Goal: Ask a question

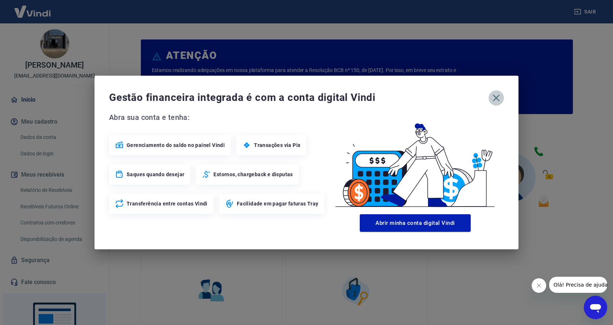
click at [496, 97] on icon "button" at bounding box center [496, 98] width 7 height 7
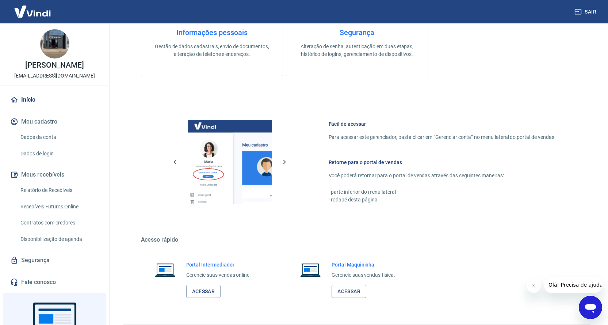
scroll to position [320, 0]
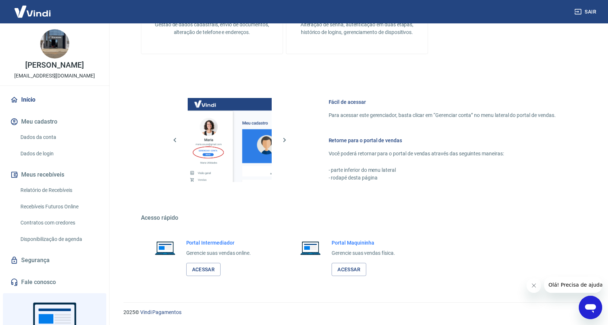
click at [573, 285] on span "Olá! Precisa de ajuda?" at bounding box center [576, 285] width 57 height 6
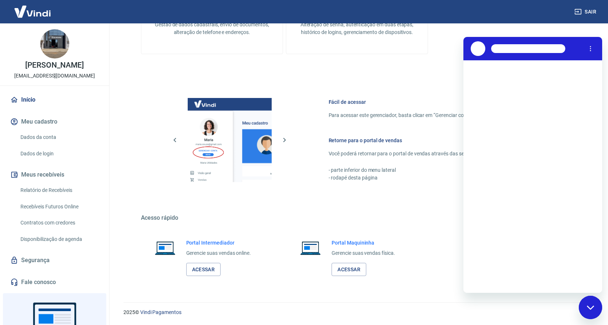
scroll to position [0, 0]
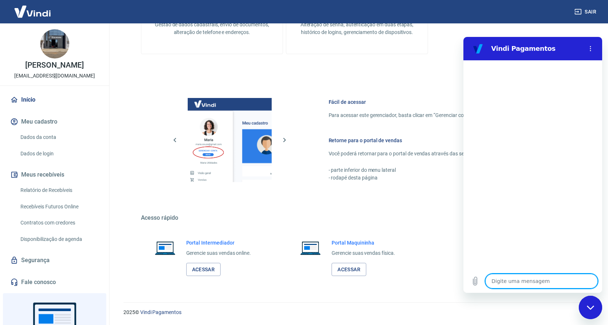
click at [502, 284] on textarea at bounding box center [541, 280] width 112 height 15
type textarea "b"
type textarea "x"
type textarea "bo"
type textarea "x"
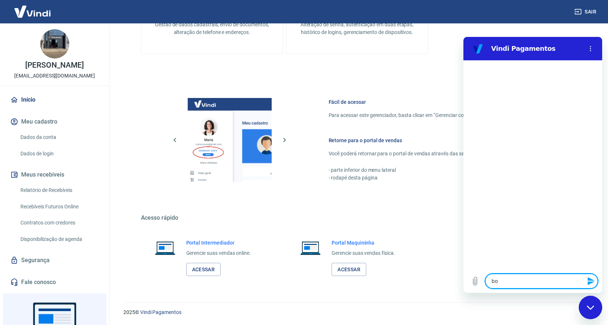
type textarea "boa"
type textarea "x"
type textarea "boa"
type textarea "x"
type textarea "boa t"
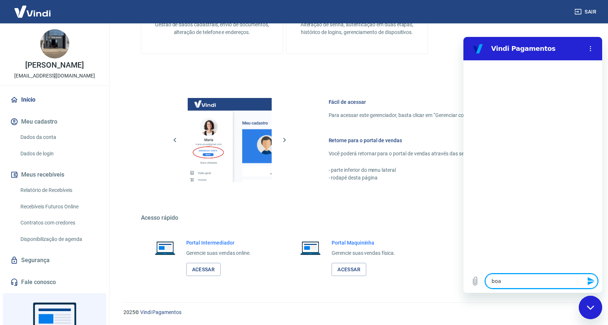
type textarea "x"
type textarea "boa ta"
type textarea "x"
type textarea "boa tar"
type textarea "x"
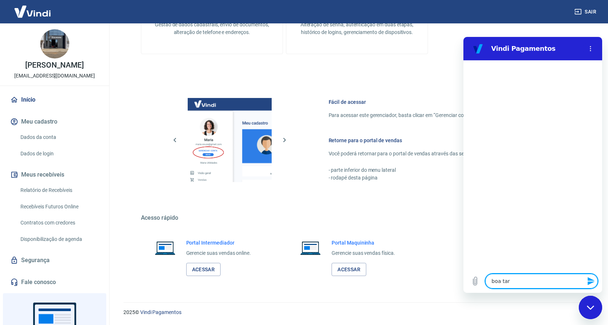
type textarea "boa tard"
type textarea "x"
type textarea "boa tarde"
type textarea "x"
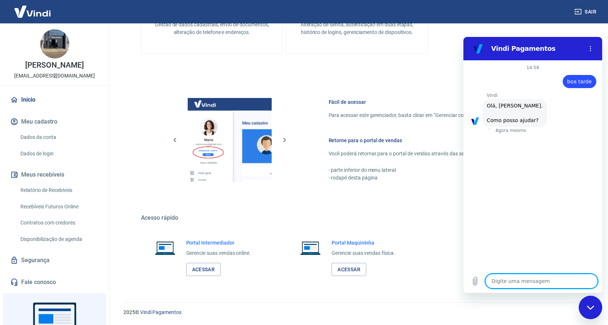
scroll to position [17, 0]
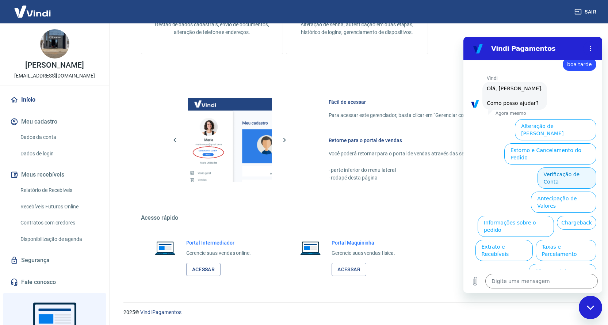
click at [562, 167] on button "Verificação de Conta" at bounding box center [566, 177] width 59 height 21
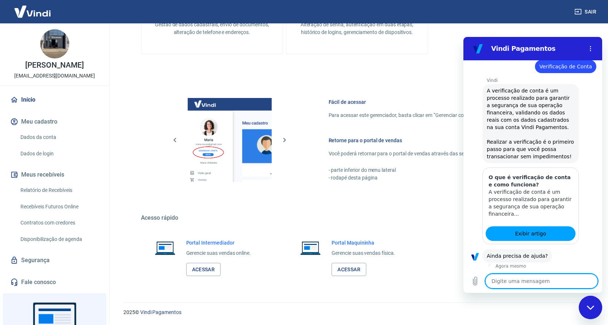
scroll to position [89, 0]
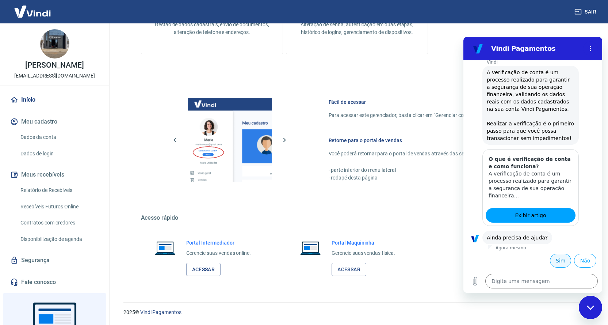
click at [555, 261] on button "Sim" at bounding box center [560, 260] width 21 height 14
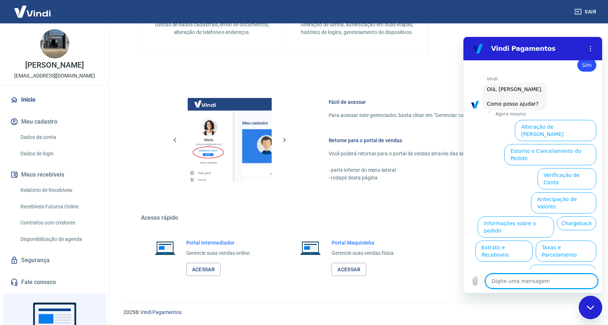
scroll to position [280, 0]
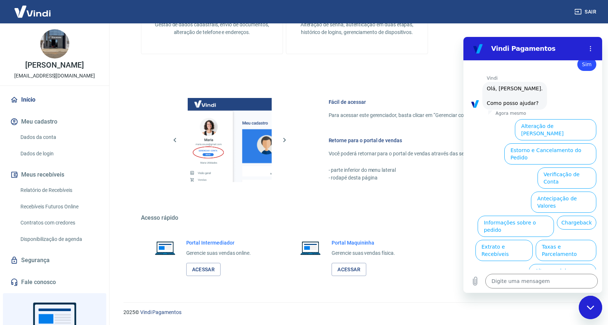
click at [565, 288] on button "Assinaturas e Faturas Tray" at bounding box center [561, 298] width 70 height 21
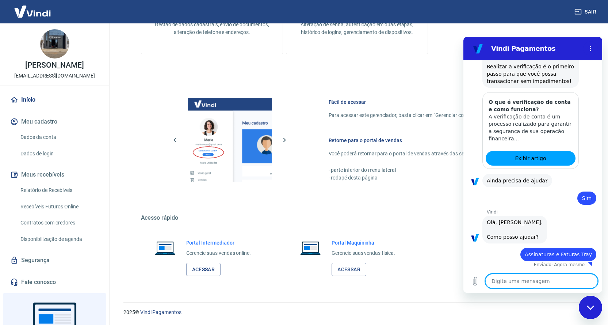
type textarea "x"
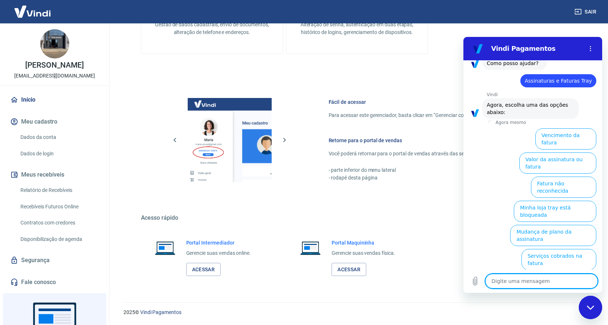
scroll to position [329, 0]
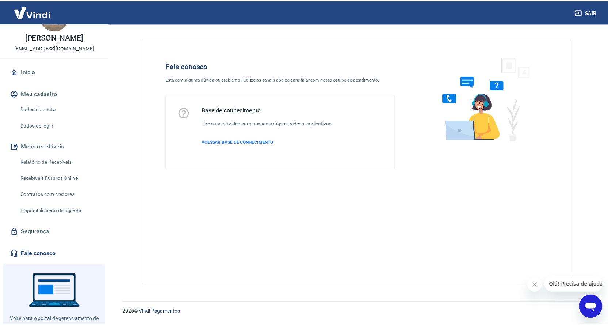
scroll to position [25, 0]
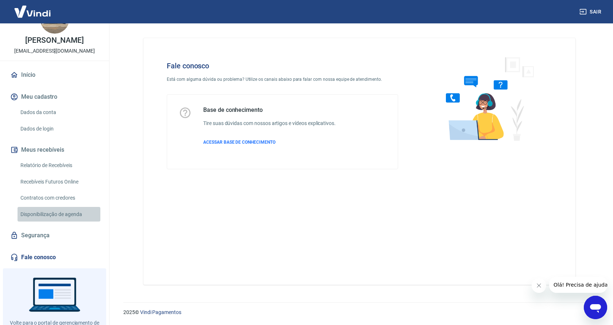
click at [62, 220] on link "Disponibilização de agenda" at bounding box center [59, 214] width 83 height 15
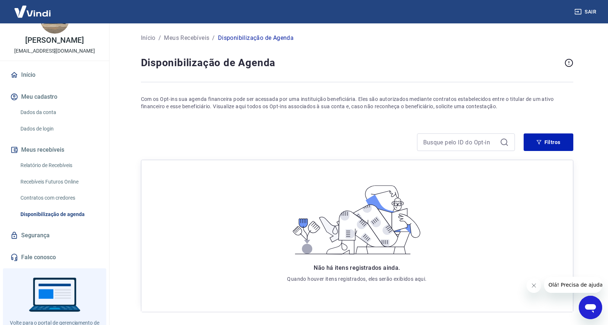
click at [592, 307] on icon "Abrir janela de mensagens" at bounding box center [590, 308] width 11 height 9
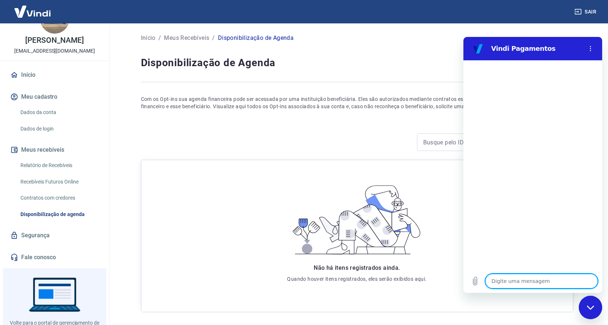
click at [516, 280] on textarea at bounding box center [541, 280] width 112 height 15
type textarea "b"
type textarea "x"
type textarea "bo"
type textarea "x"
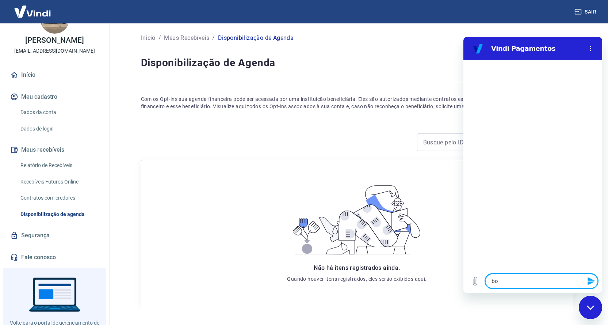
type textarea "boa"
type textarea "x"
type textarea "boa"
type textarea "x"
type textarea "boa t"
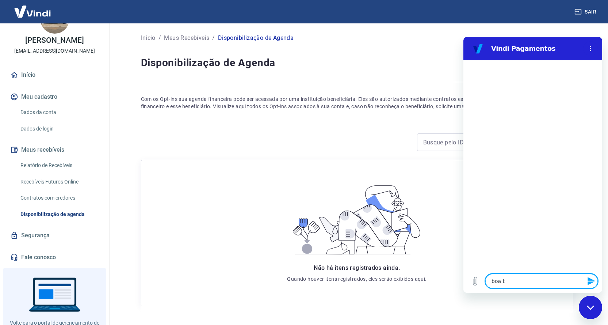
type textarea "x"
type textarea "boa ta"
type textarea "x"
type textarea "boa tar"
type textarea "x"
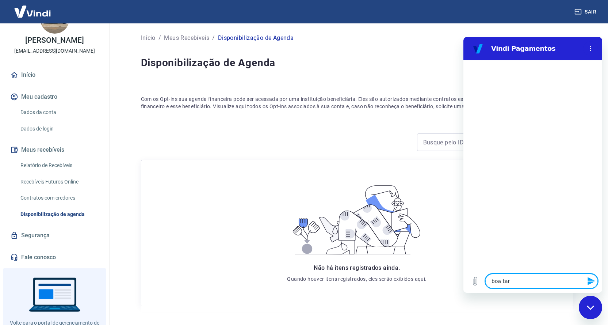
type textarea "boa tard"
type textarea "x"
type textarea "boa tarde"
type textarea "x"
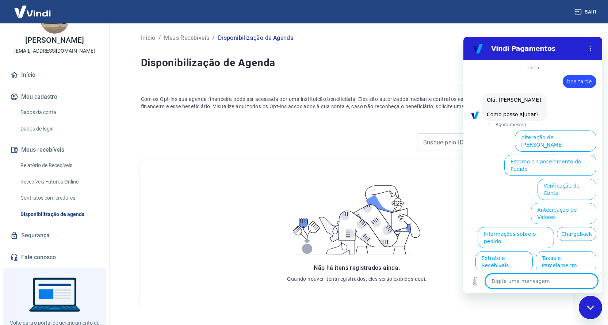
click at [507, 282] on textarea at bounding box center [541, 280] width 112 height 15
type textarea "t"
type textarea "x"
type textarea "tr"
type textarea "x"
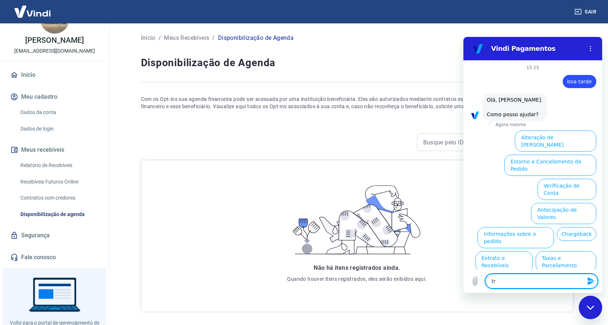
type textarea "tro"
type textarea "x"
type textarea "troc"
type textarea "x"
type textarea "troca"
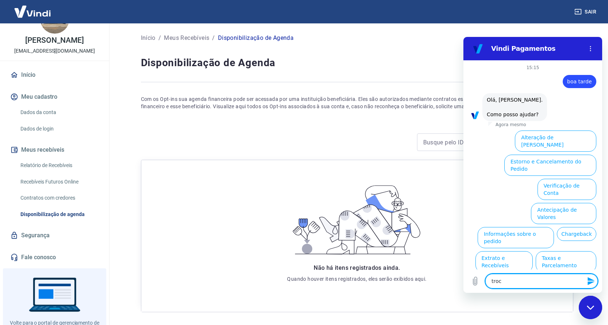
type textarea "x"
type textarea "troca"
type textarea "x"
type textarea "troca d"
type textarea "x"
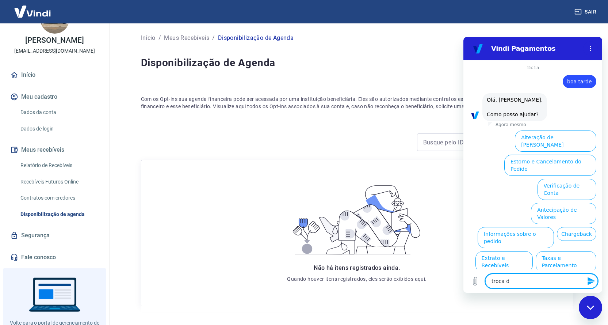
type textarea "troca de"
type textarea "x"
type textarea "troca de"
type textarea "x"
type textarea "troca de m"
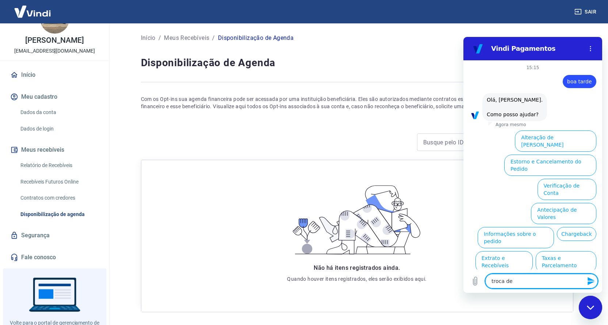
type textarea "x"
type textarea "troca de ma"
type textarea "x"
type textarea "troca de maq"
type textarea "x"
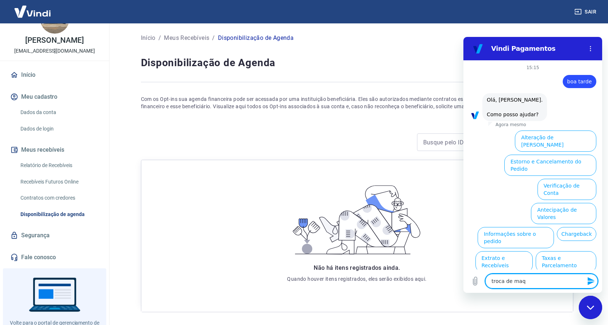
type textarea "troca de maqu"
type textarea "x"
type textarea "troca de maqui"
type textarea "x"
type textarea "troca de maquin"
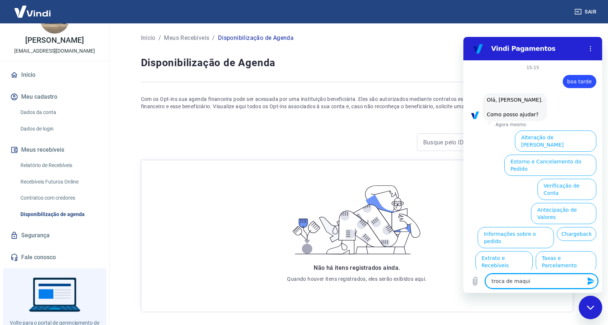
type textarea "x"
type textarea "troca de maquinh"
type textarea "x"
type textarea "troca de maquin"
type textarea "x"
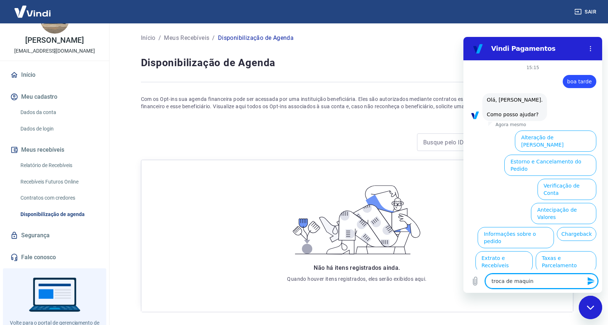
type textarea "troca de maquini"
type textarea "x"
type textarea "troca de maquinin"
type textarea "x"
type textarea "troca de maquininh"
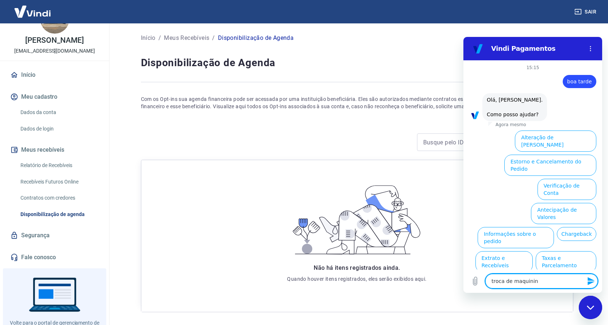
type textarea "x"
type textarea "troca de maquininha"
type textarea "x"
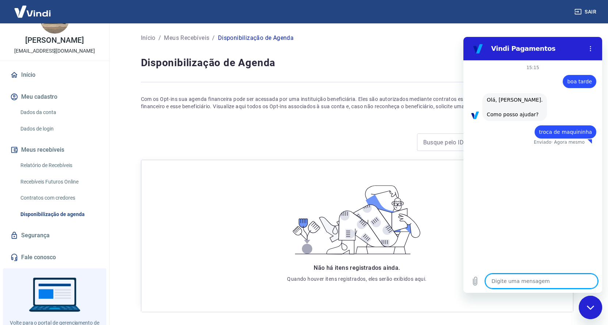
type textarea "x"
